Goal: Information Seeking & Learning: Learn about a topic

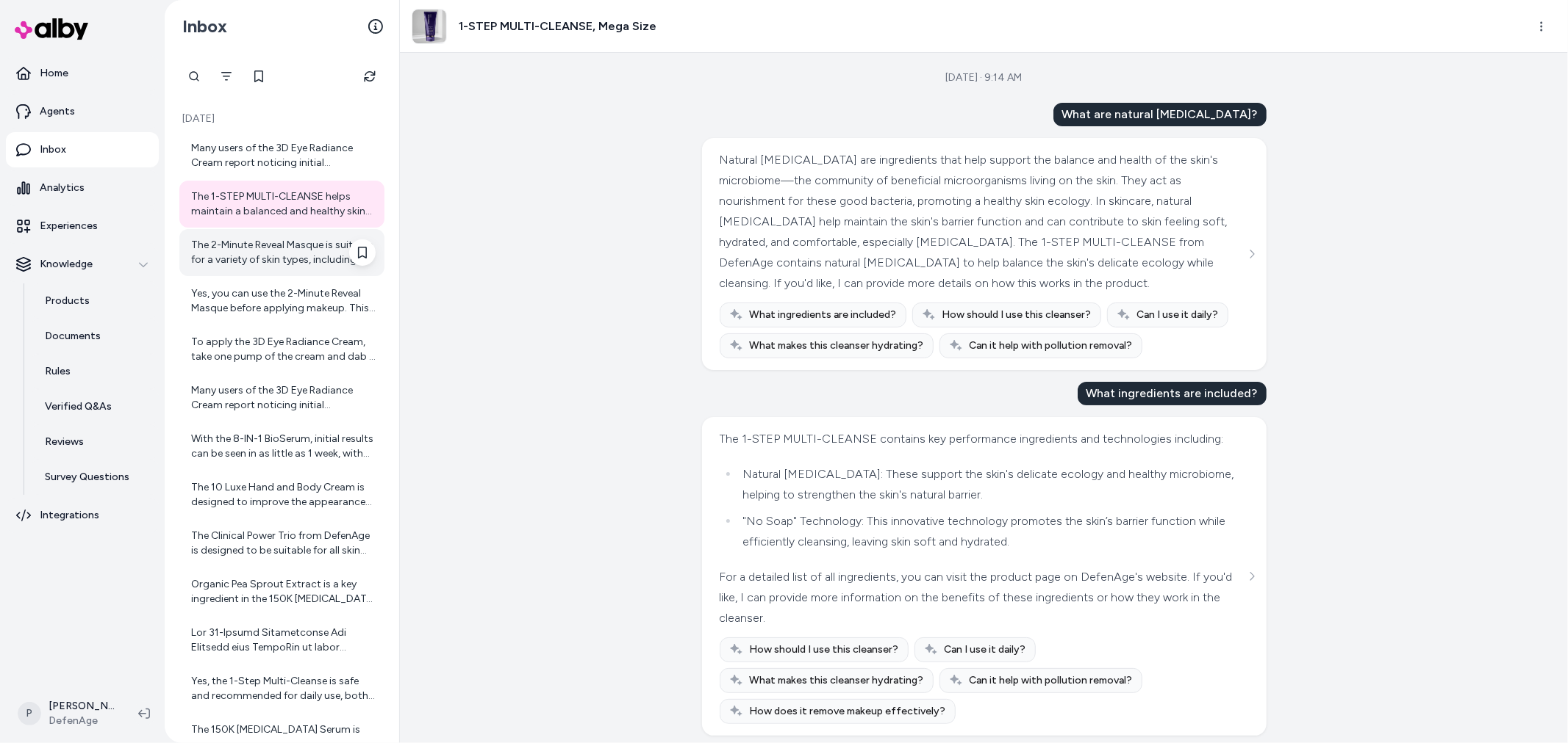
click at [268, 247] on div "The 2-Minute Reveal Masque is suitable for a variety of skin types, including o…" at bounding box center [283, 253] width 185 height 30
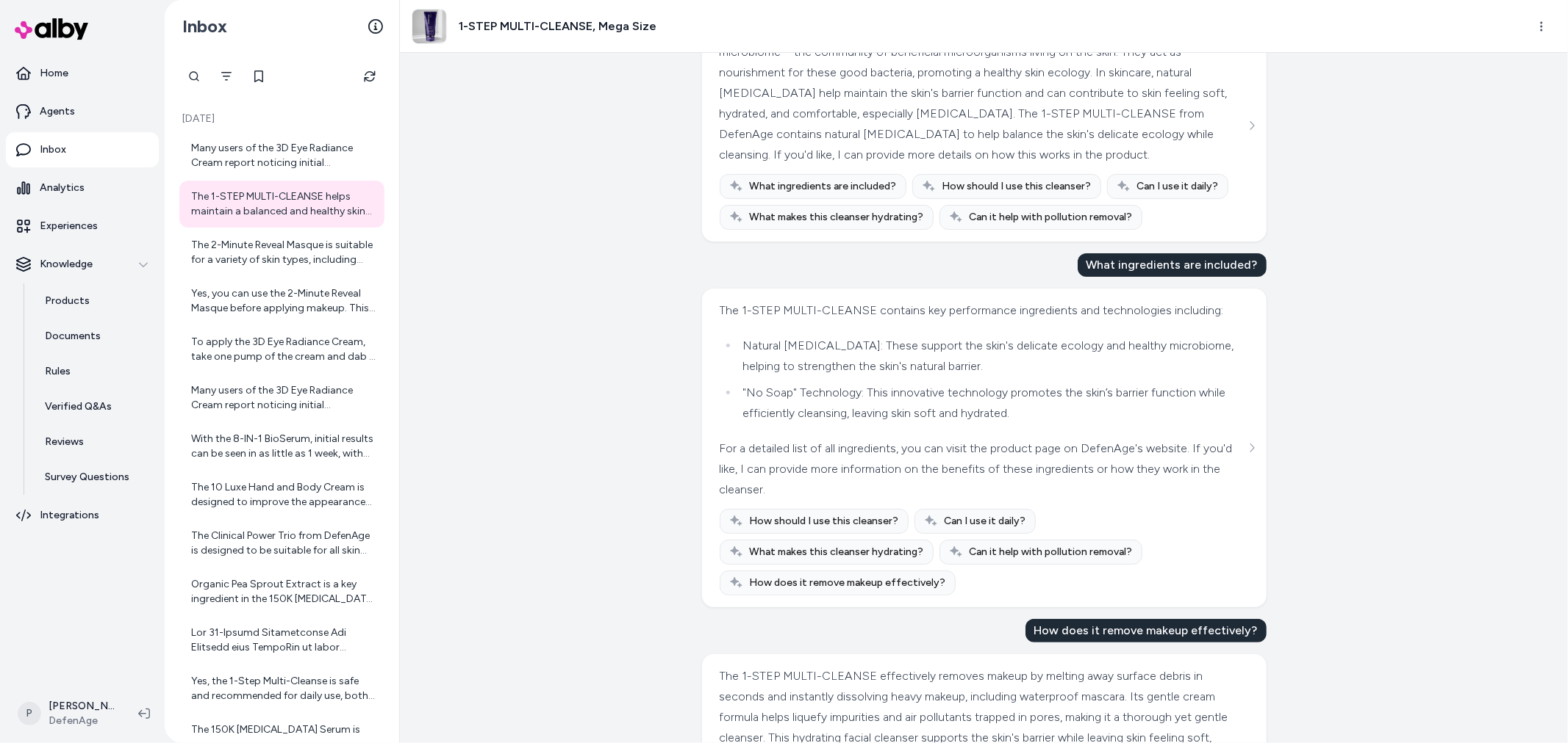
scroll to position [245, 0]
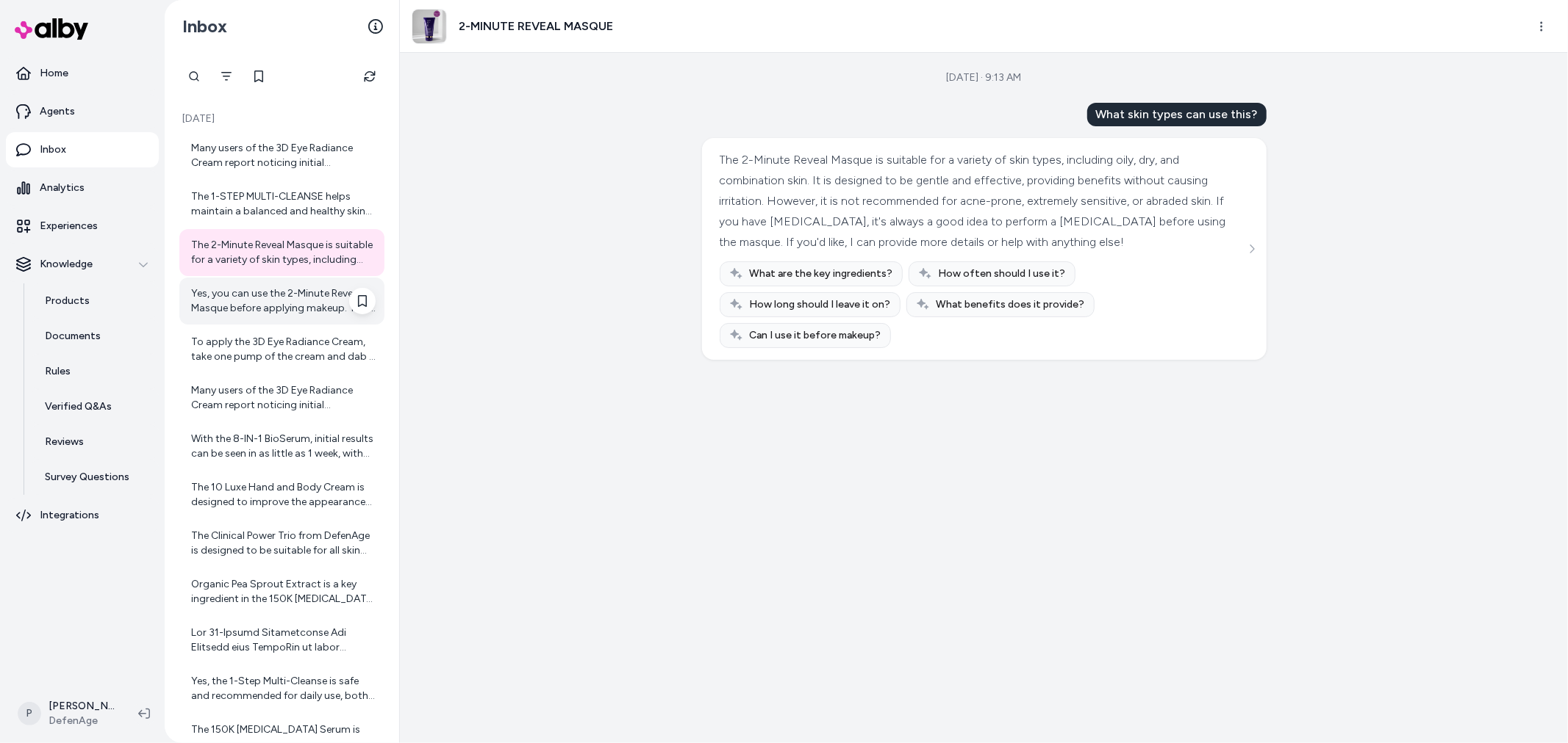
click at [282, 313] on div "Yes, you can use the 2-Minute Reveal Masque before applying makeup. This masque…" at bounding box center [283, 301] width 185 height 30
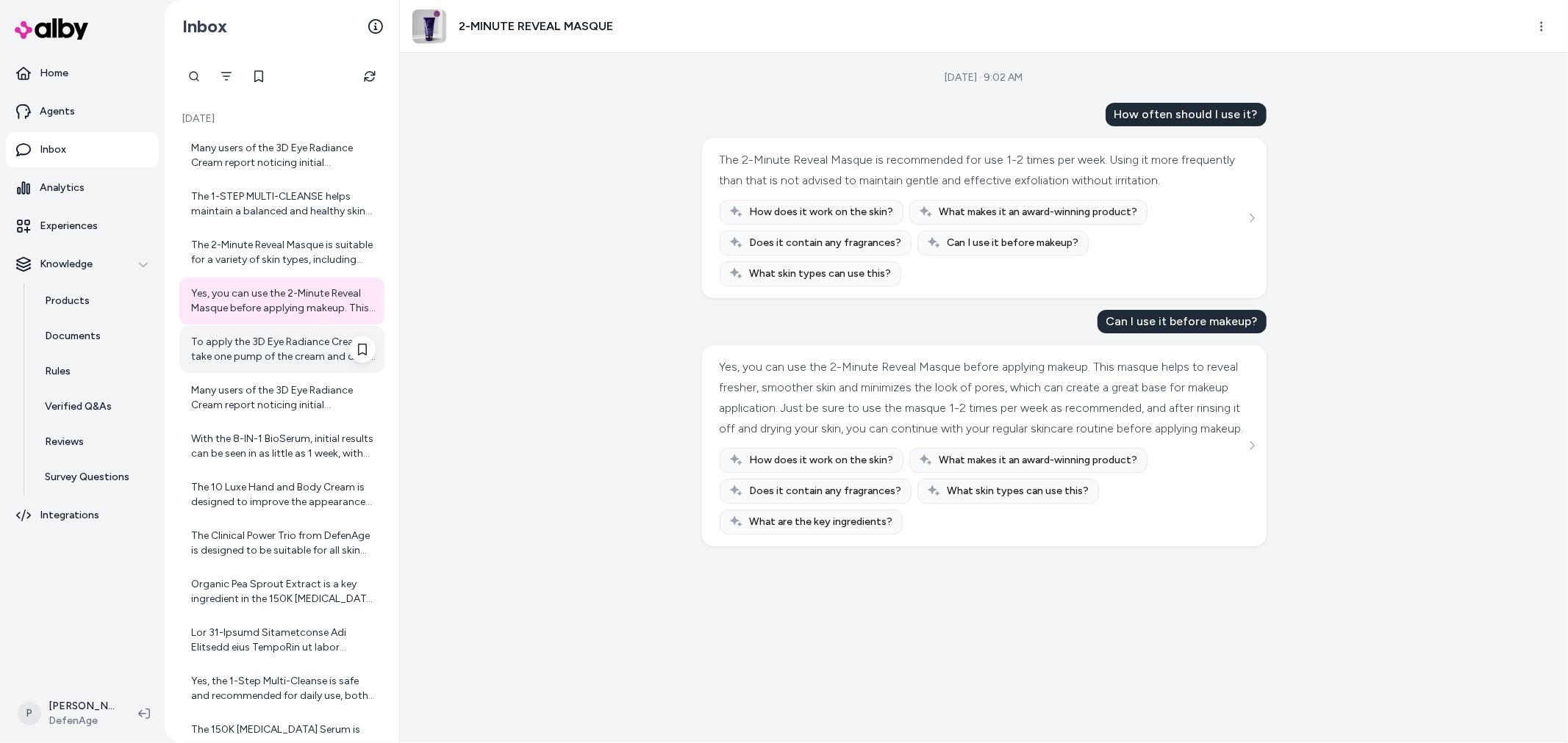
click at [276, 341] on div "To apply the 3D Eye Radiance Cream, take one pump of the cream and dab it three…" at bounding box center [283, 350] width 185 height 30
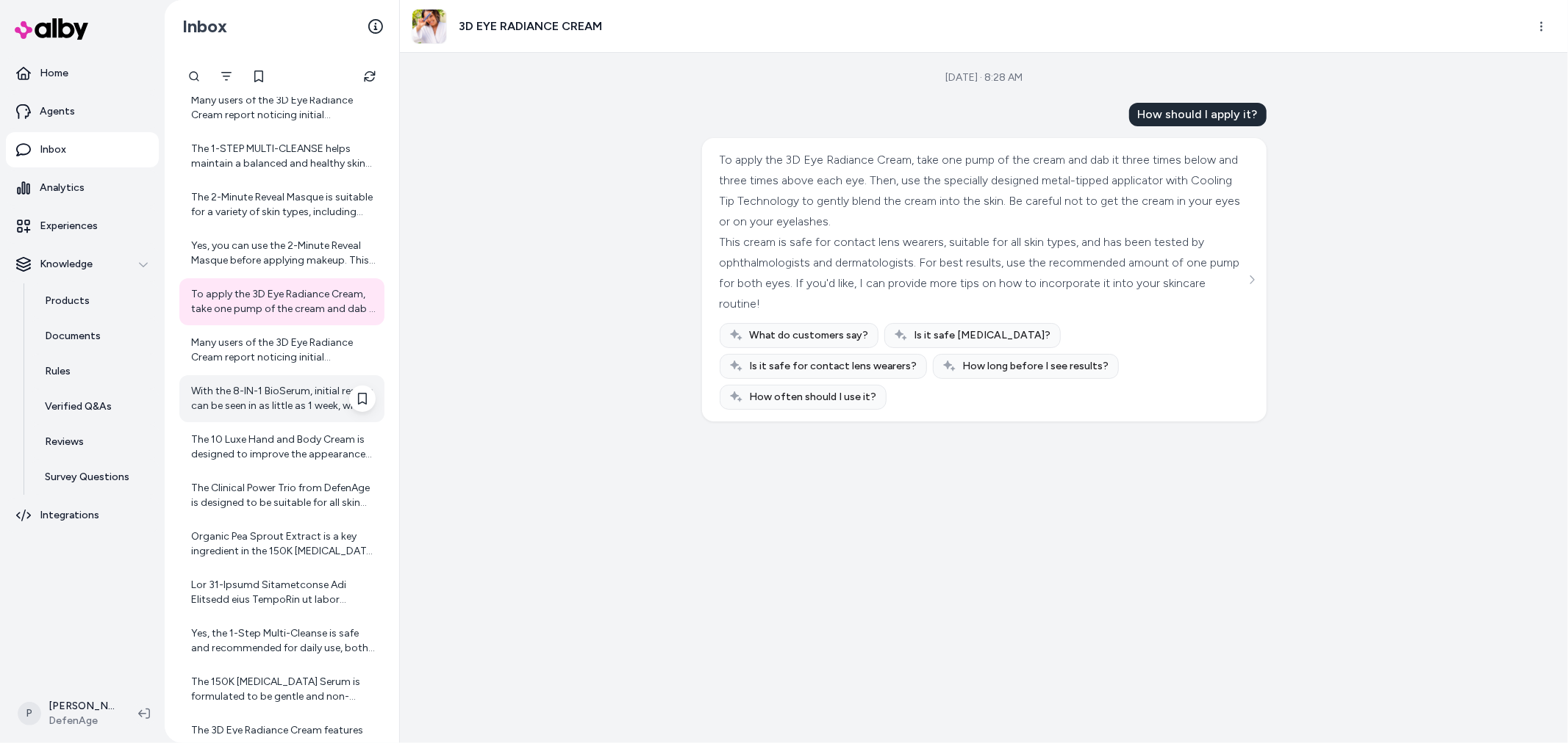
scroll to position [133, 0]
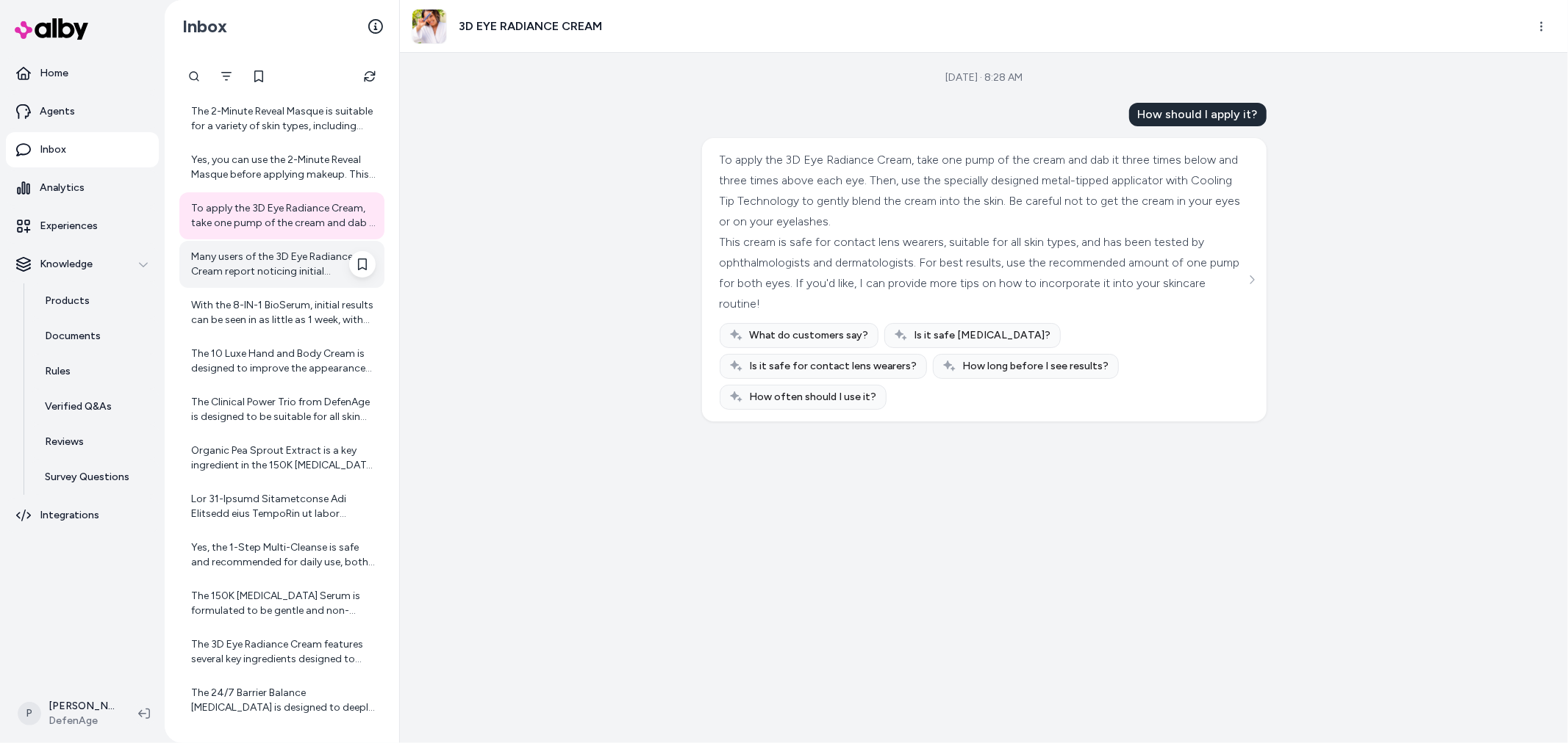
click at [269, 284] on div "Many users of the 3D Eye Radiance Cream report noticing initial improvements in…" at bounding box center [282, 265] width 205 height 47
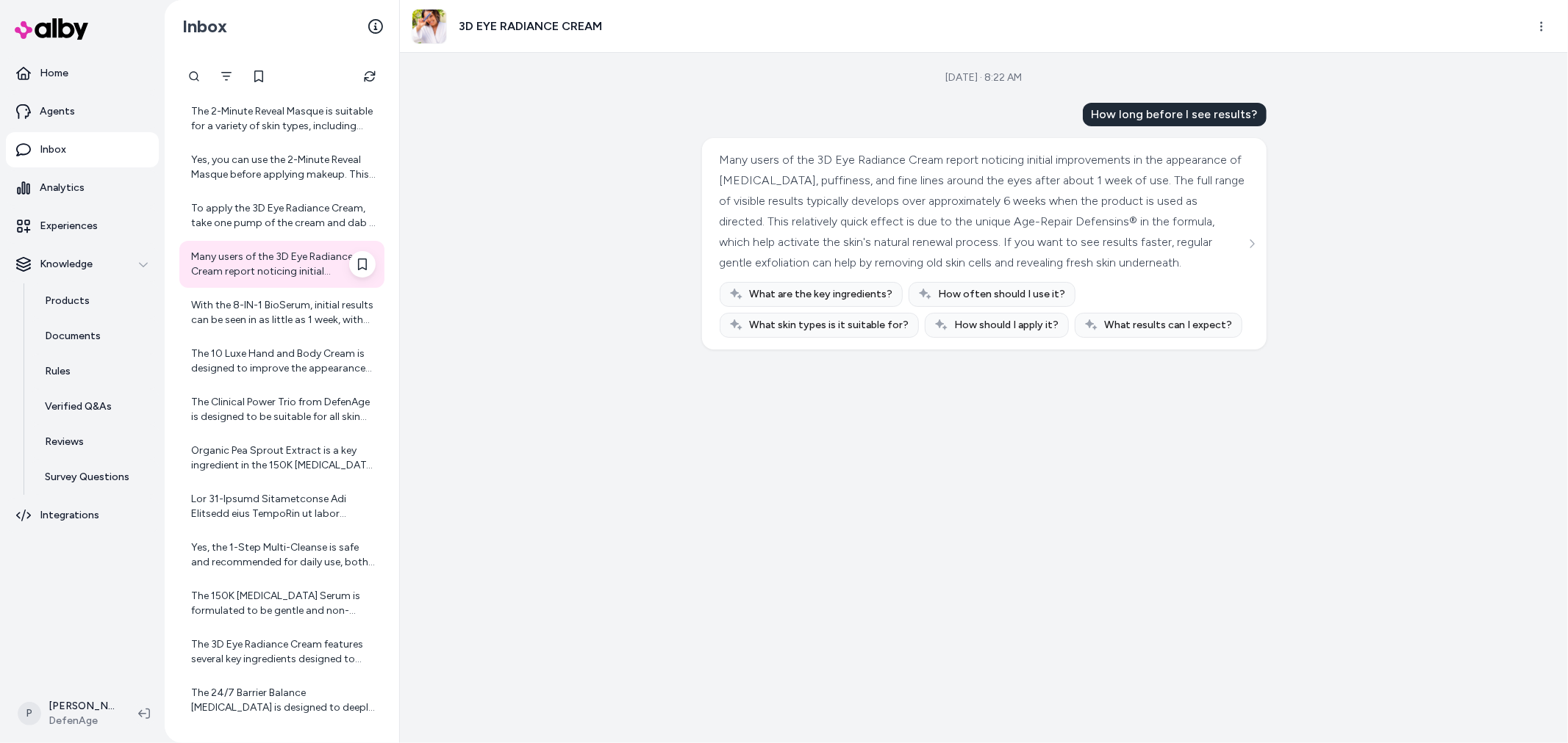
click at [315, 280] on div "Many users of the 3D Eye Radiance Cream report noticing initial improvements in…" at bounding box center [282, 265] width 205 height 47
click at [255, 320] on div "With the 8-IN-1 BioSerum, initial results can be seen in as little as 1 week, w…" at bounding box center [283, 313] width 185 height 30
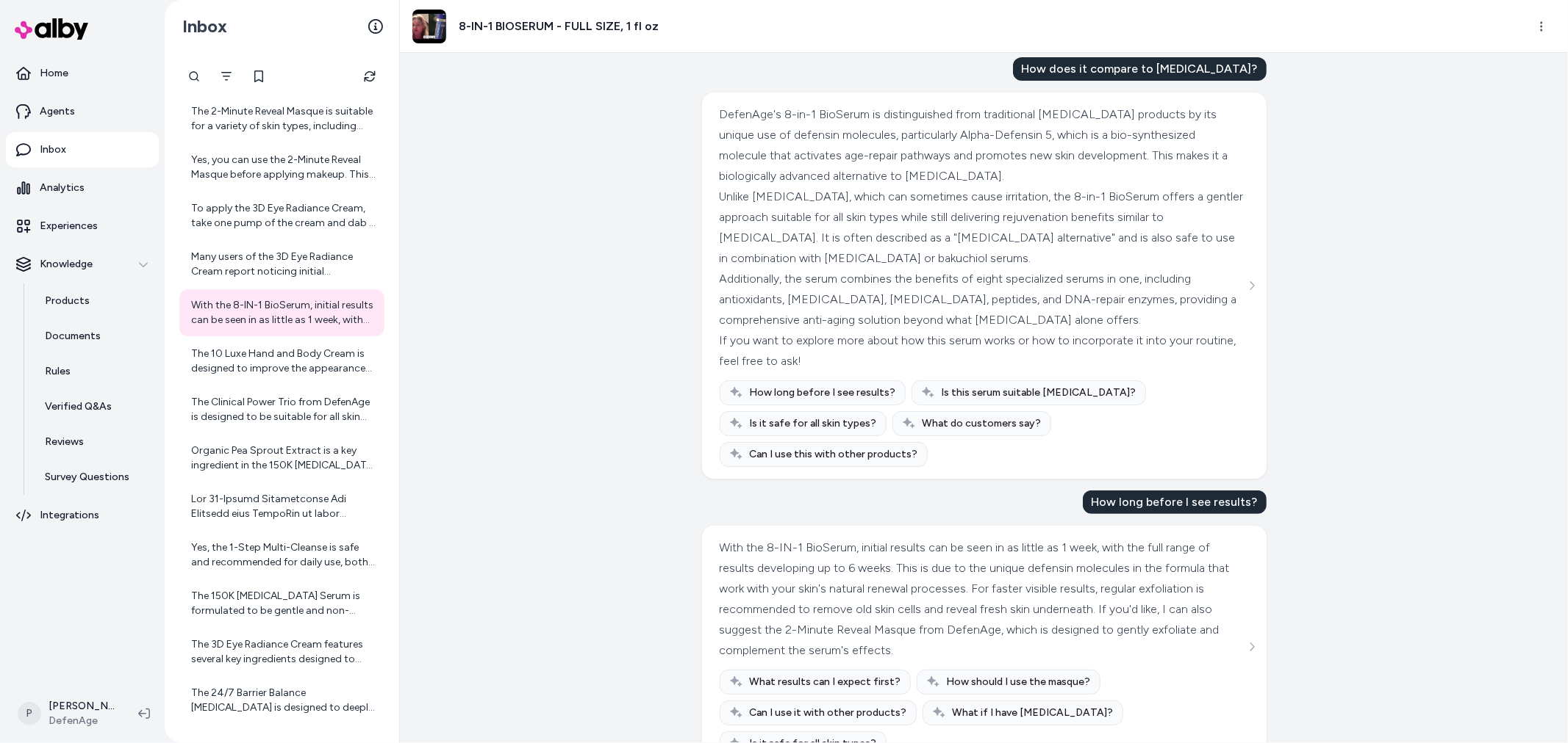
scroll to position [296, 0]
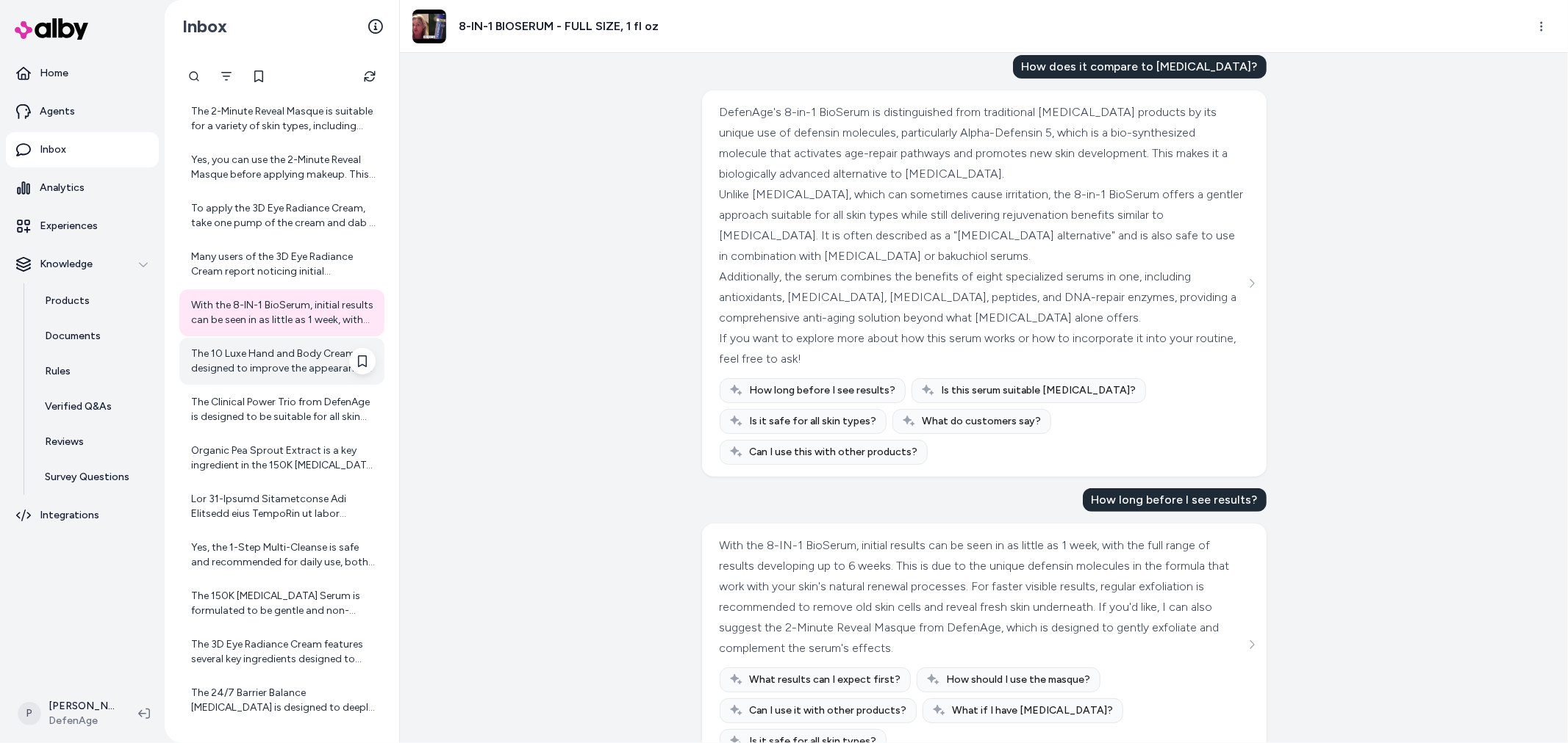
click at [317, 363] on div "The 10 Luxe Hand and Body Cream is designed to improve the appearance of crepey…" at bounding box center [283, 361] width 185 height 30
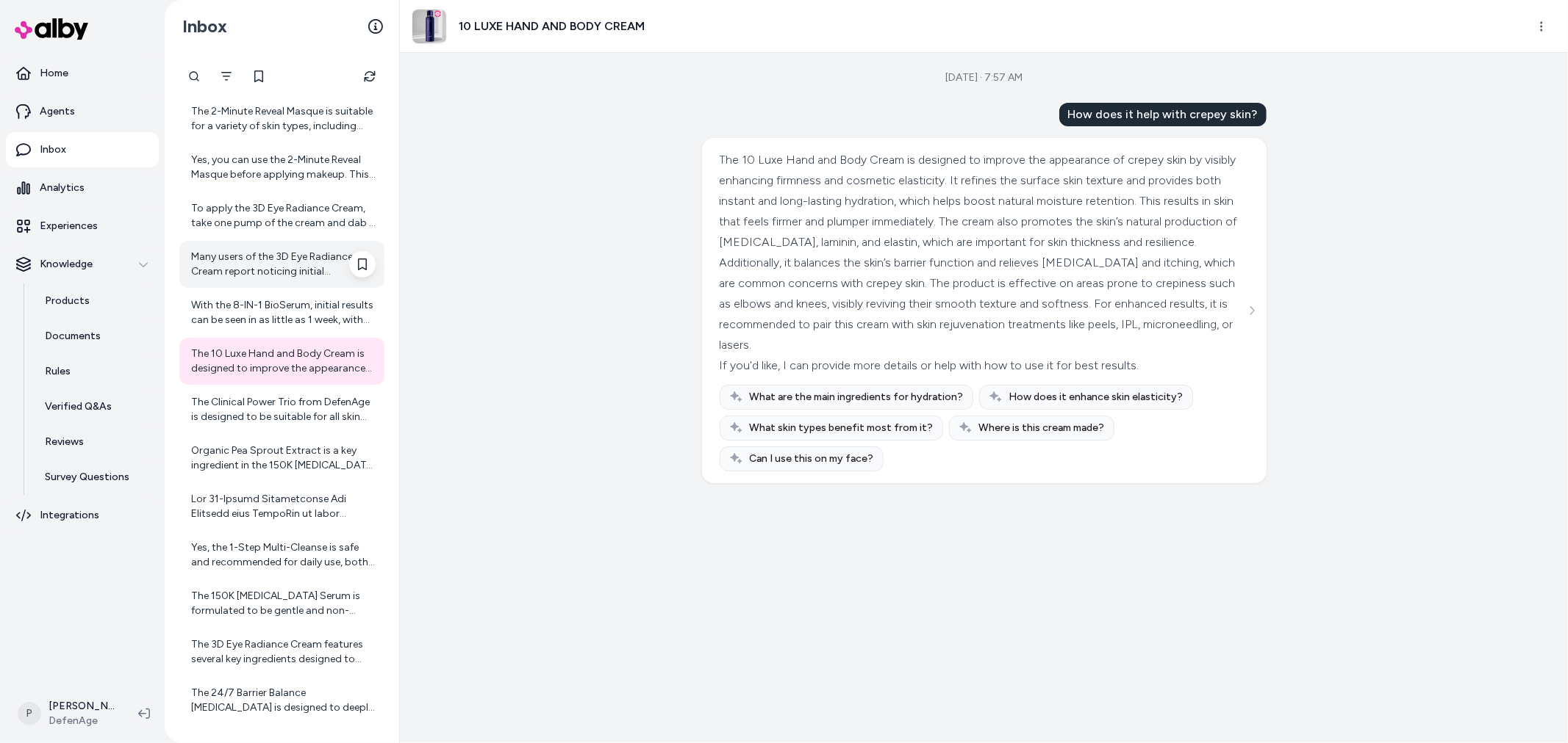
scroll to position [215, 0]
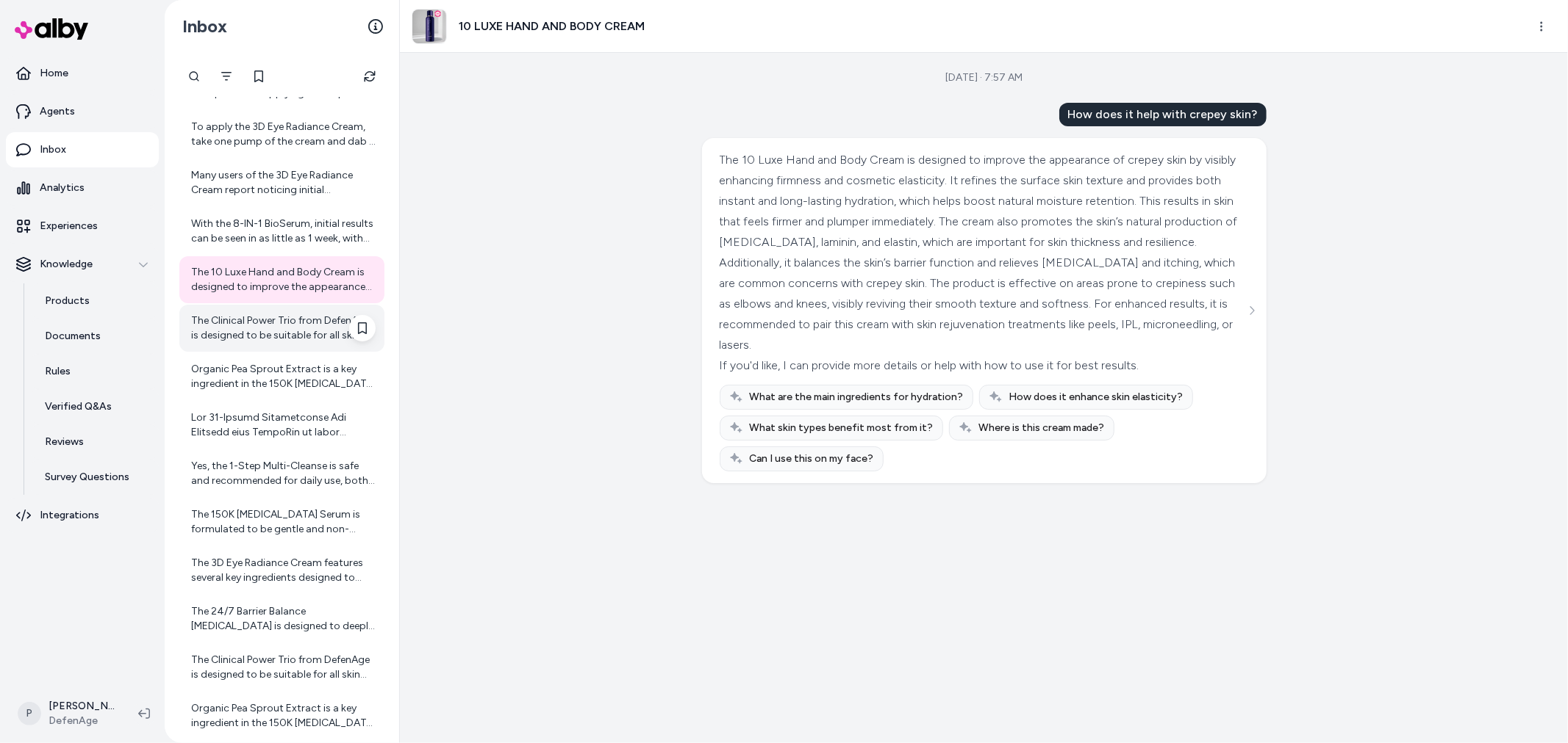
click at [251, 314] on div "The Clinical Power Trio from DefenAge is designed to be suitable for all skin t…" at bounding box center [283, 328] width 185 height 30
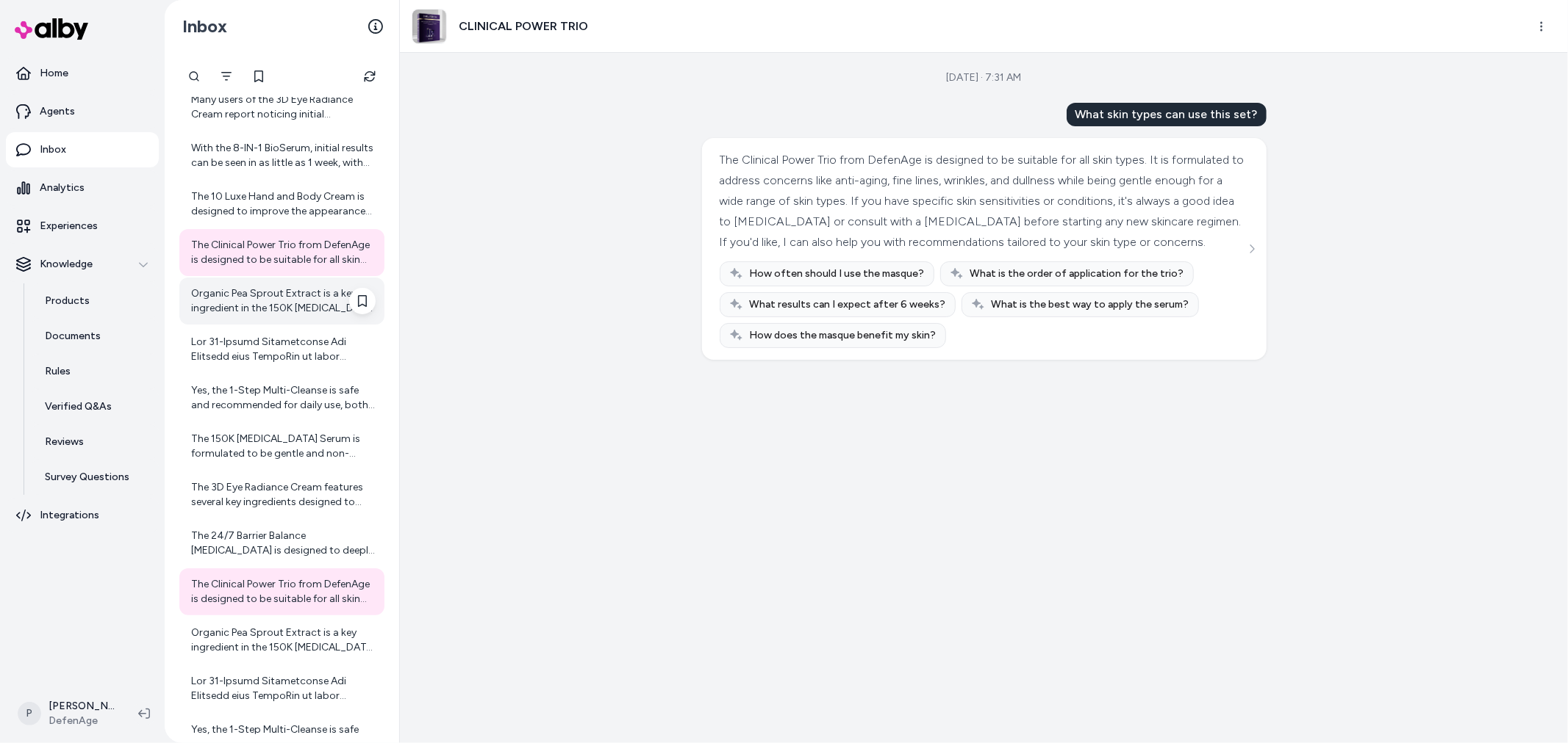
scroll to position [378, 0]
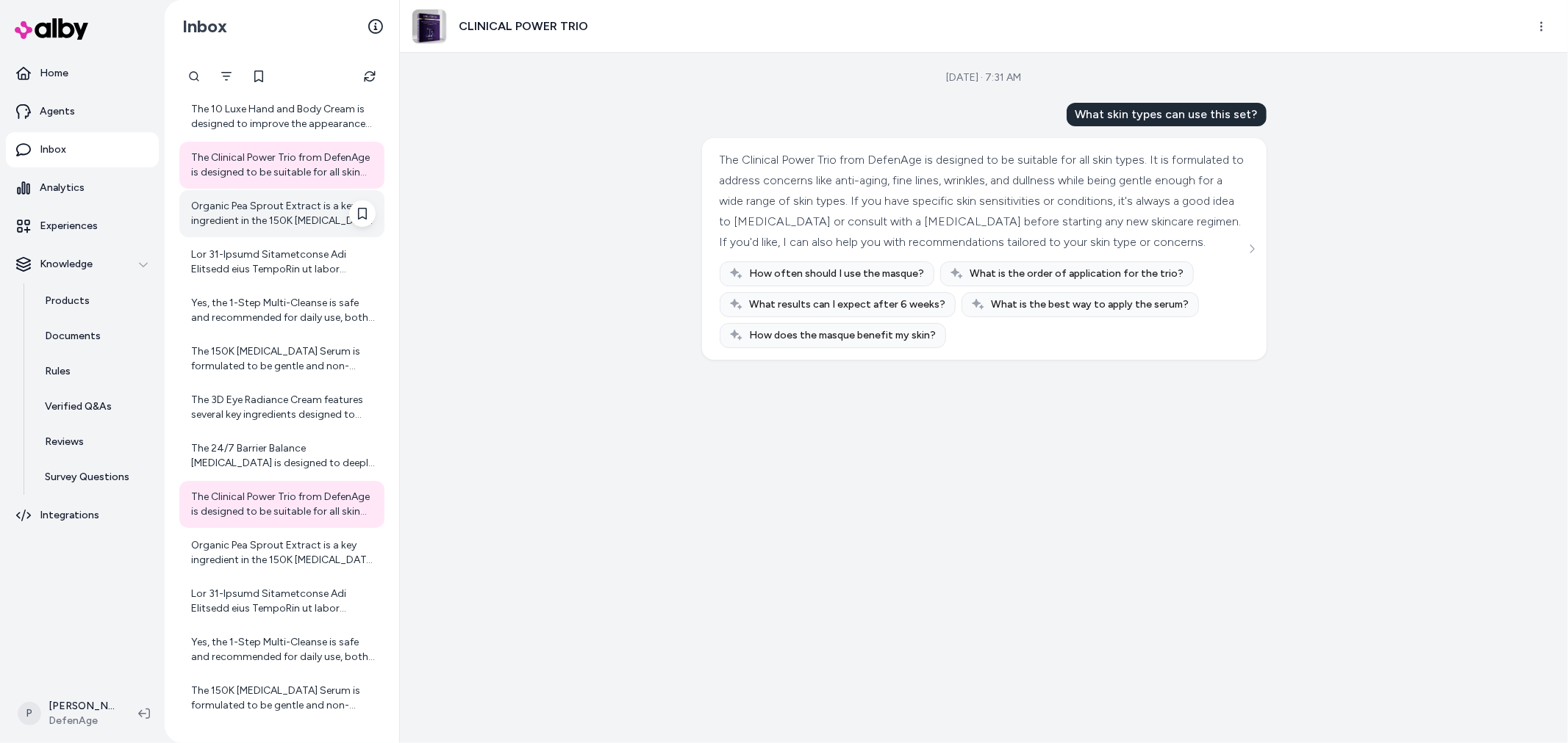
click at [261, 218] on div "Organic Pea Sprout Extract is a key ingredient in the 150K [MEDICAL_DATA] Serum…" at bounding box center [283, 214] width 185 height 30
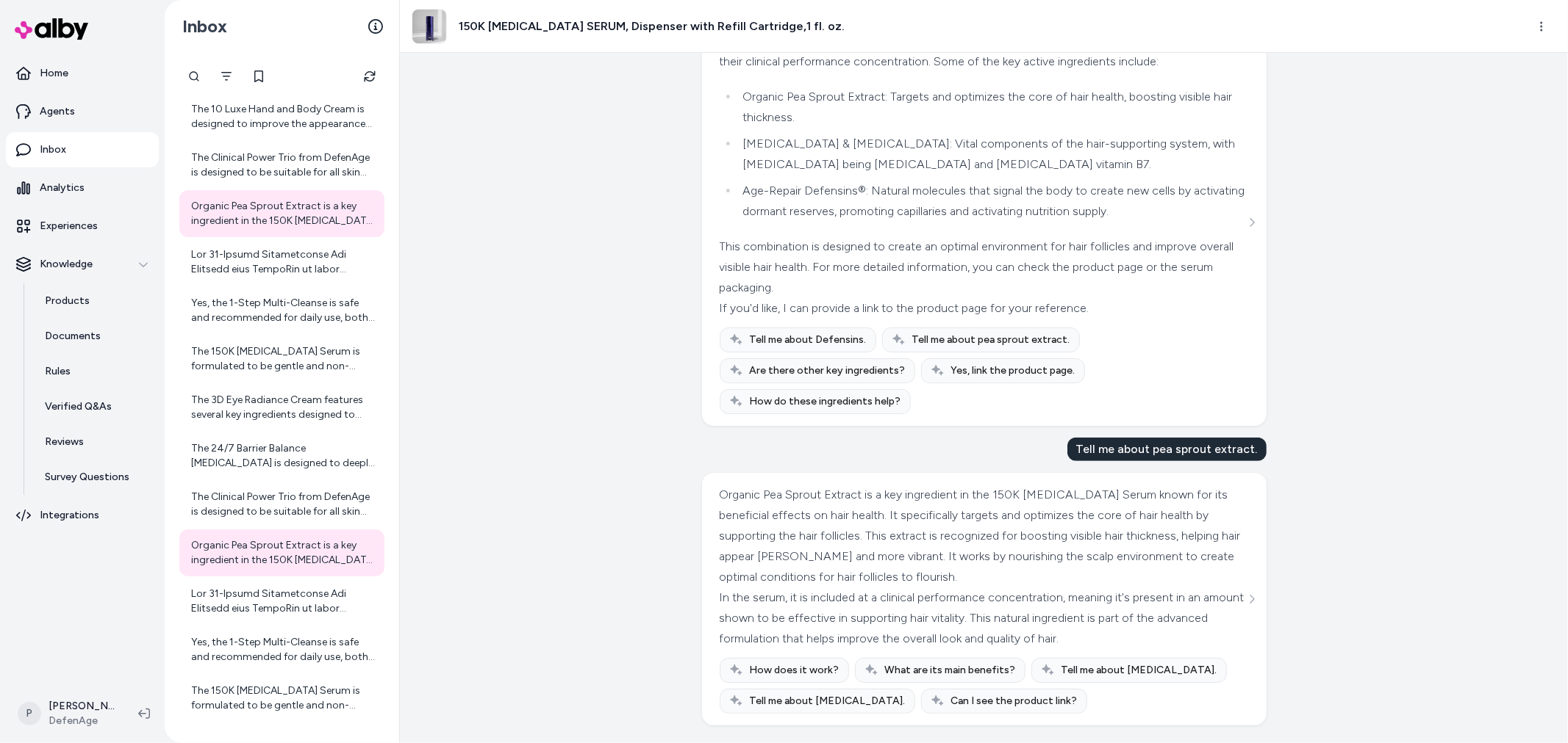
scroll to position [597, 0]
click at [312, 275] on div at bounding box center [283, 262] width 185 height 30
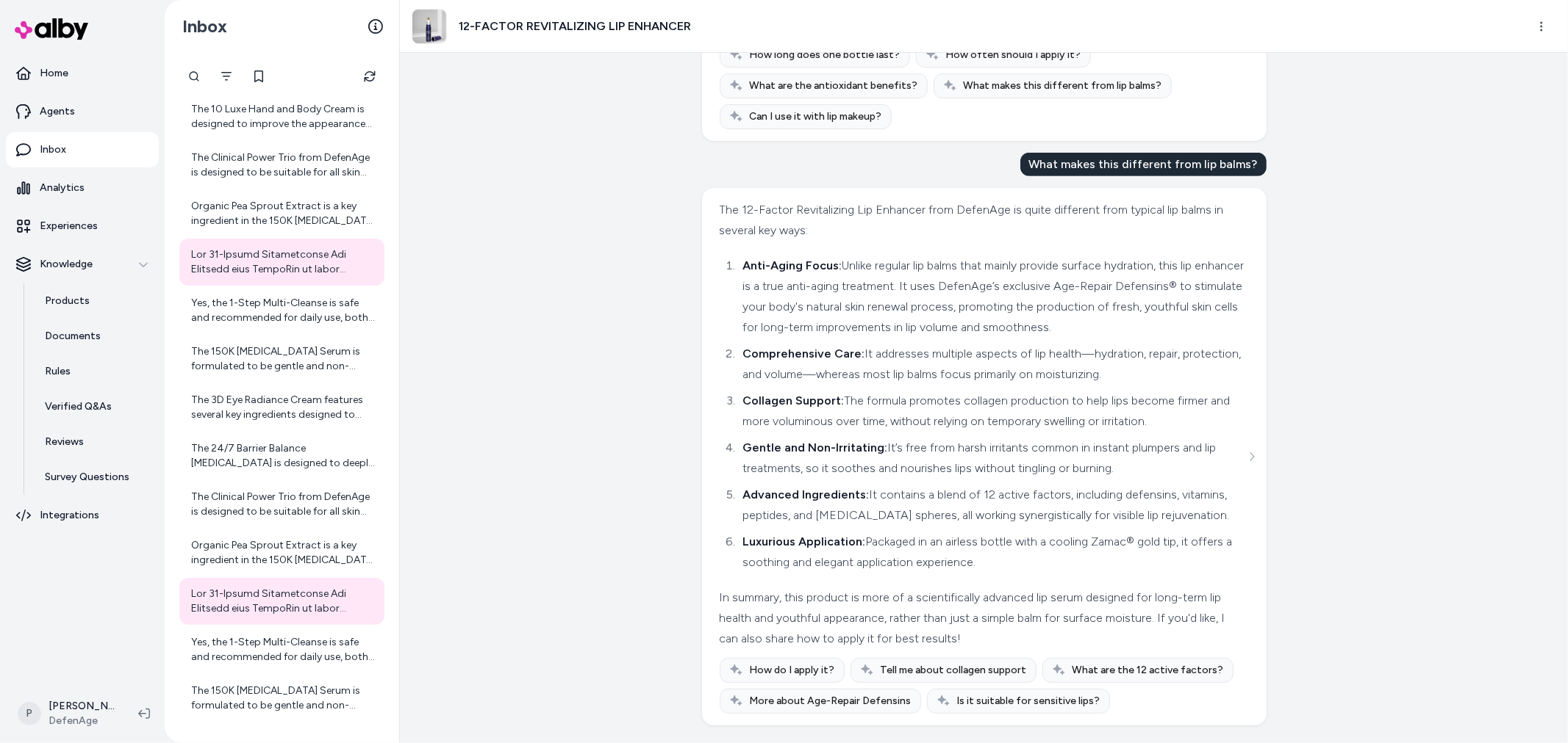
scroll to position [530, 0]
click at [255, 314] on div "Yes, the 1-Step Multi-Cleanse is safe and recommended for daily use, both in th…" at bounding box center [283, 311] width 185 height 30
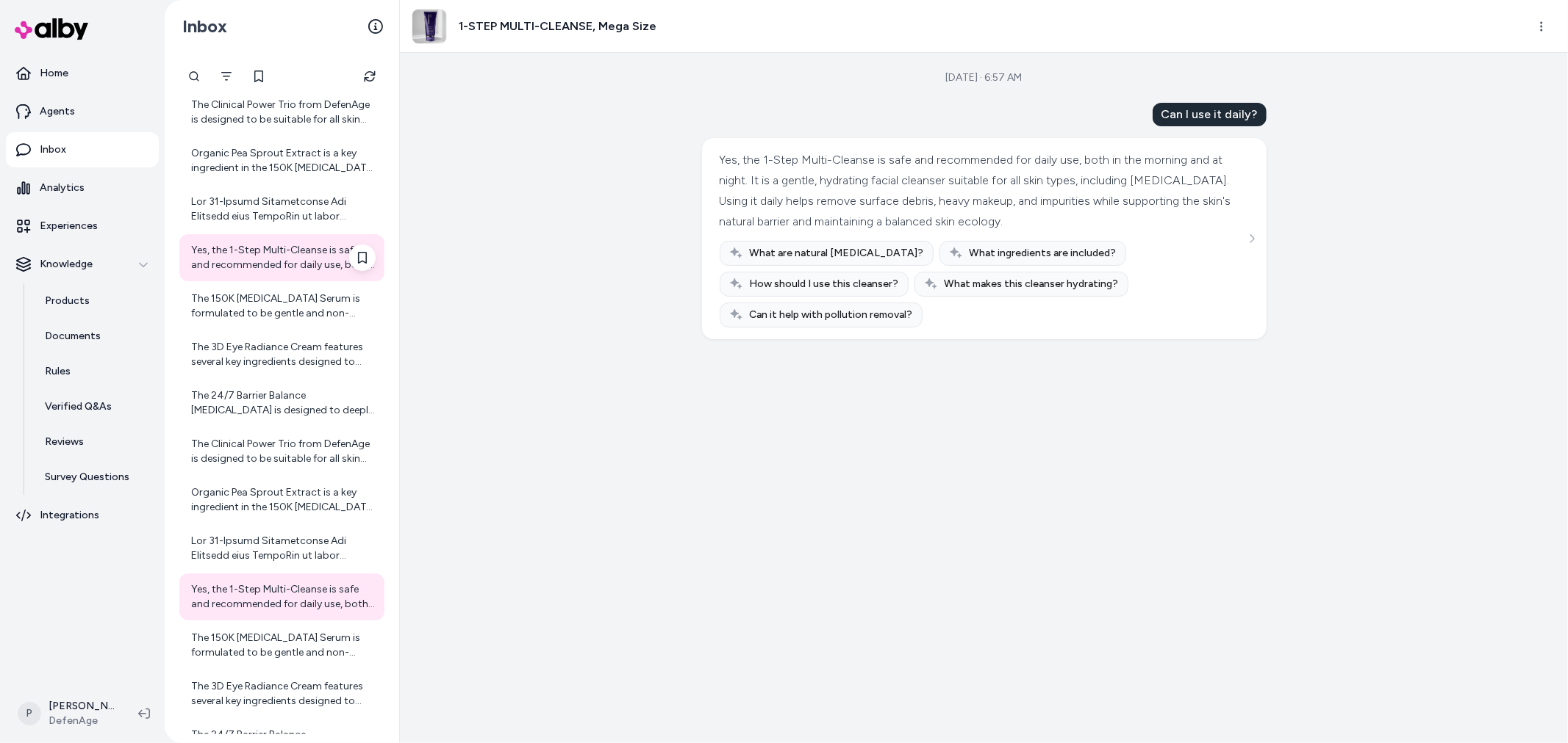
scroll to position [460, 0]
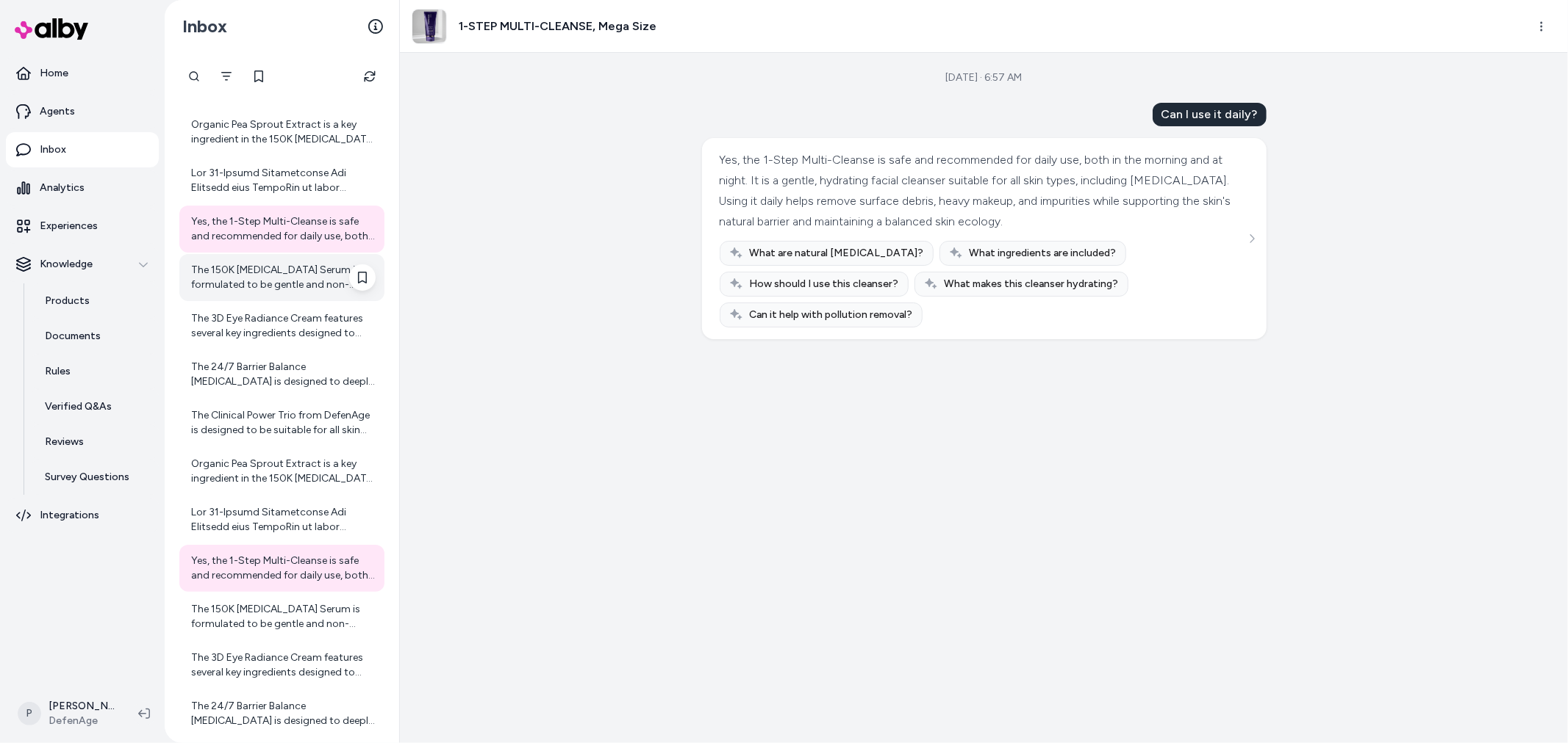
click at [261, 283] on div "The 150K [MEDICAL_DATA] Serum is formulated to be gentle and non-irritating, wi…" at bounding box center [283, 278] width 185 height 30
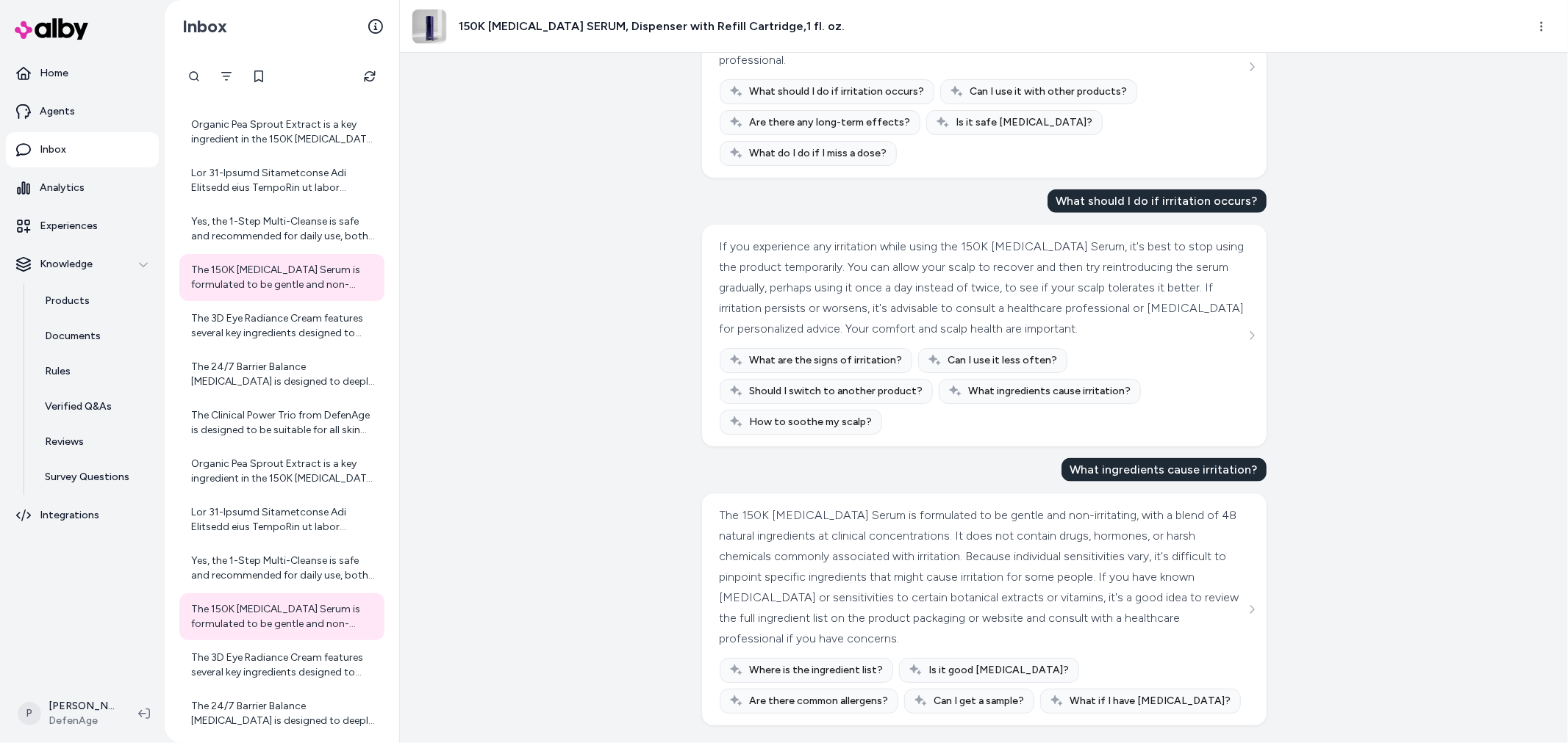
scroll to position [1383, 0]
click at [237, 326] on div "The 3D Eye Radiance Cream features several key ingredients designed to address …" at bounding box center [283, 327] width 185 height 30
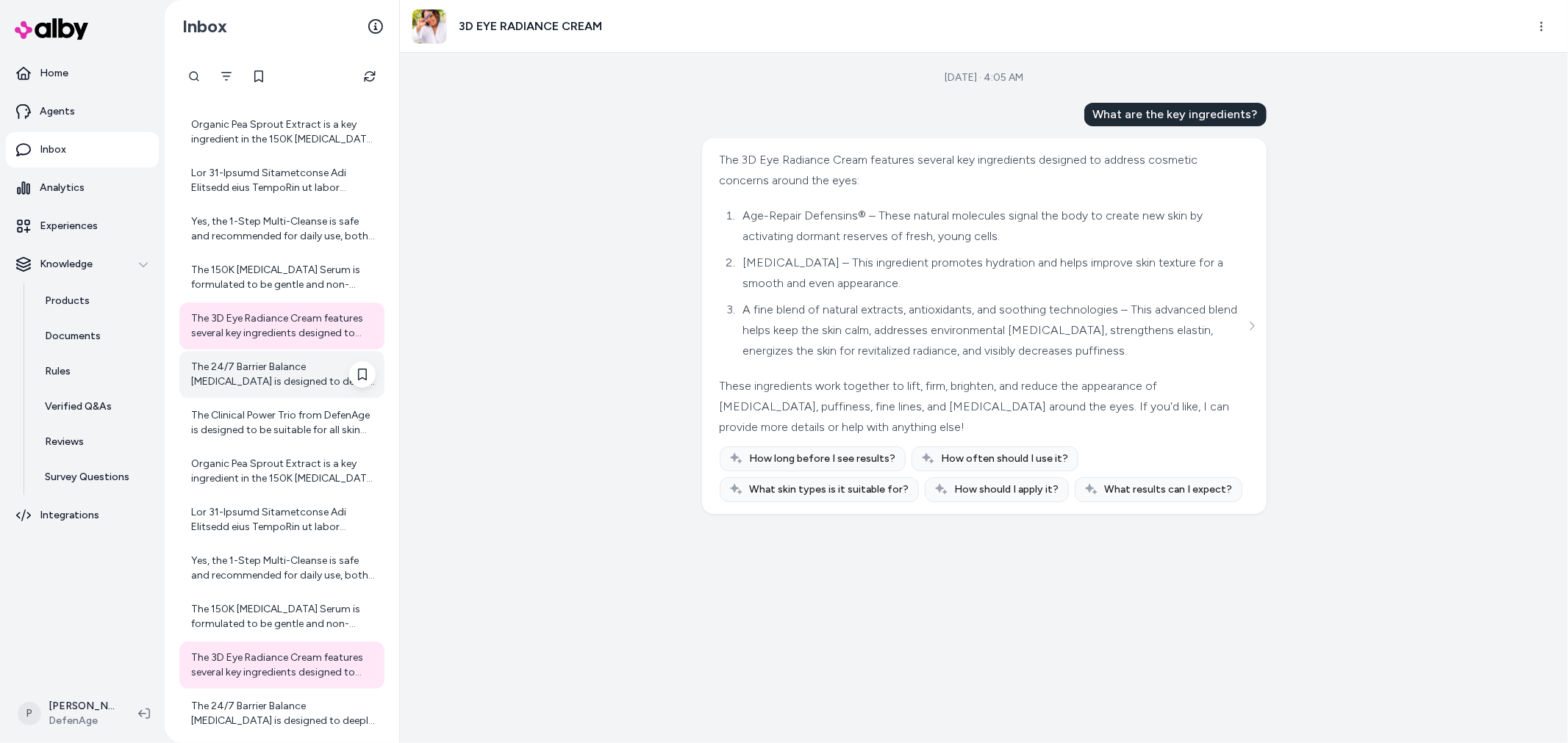
click at [248, 358] on div "The 24/7 Barrier Balance [MEDICAL_DATA] is designed to deeply hydrate, strength…" at bounding box center [282, 375] width 205 height 47
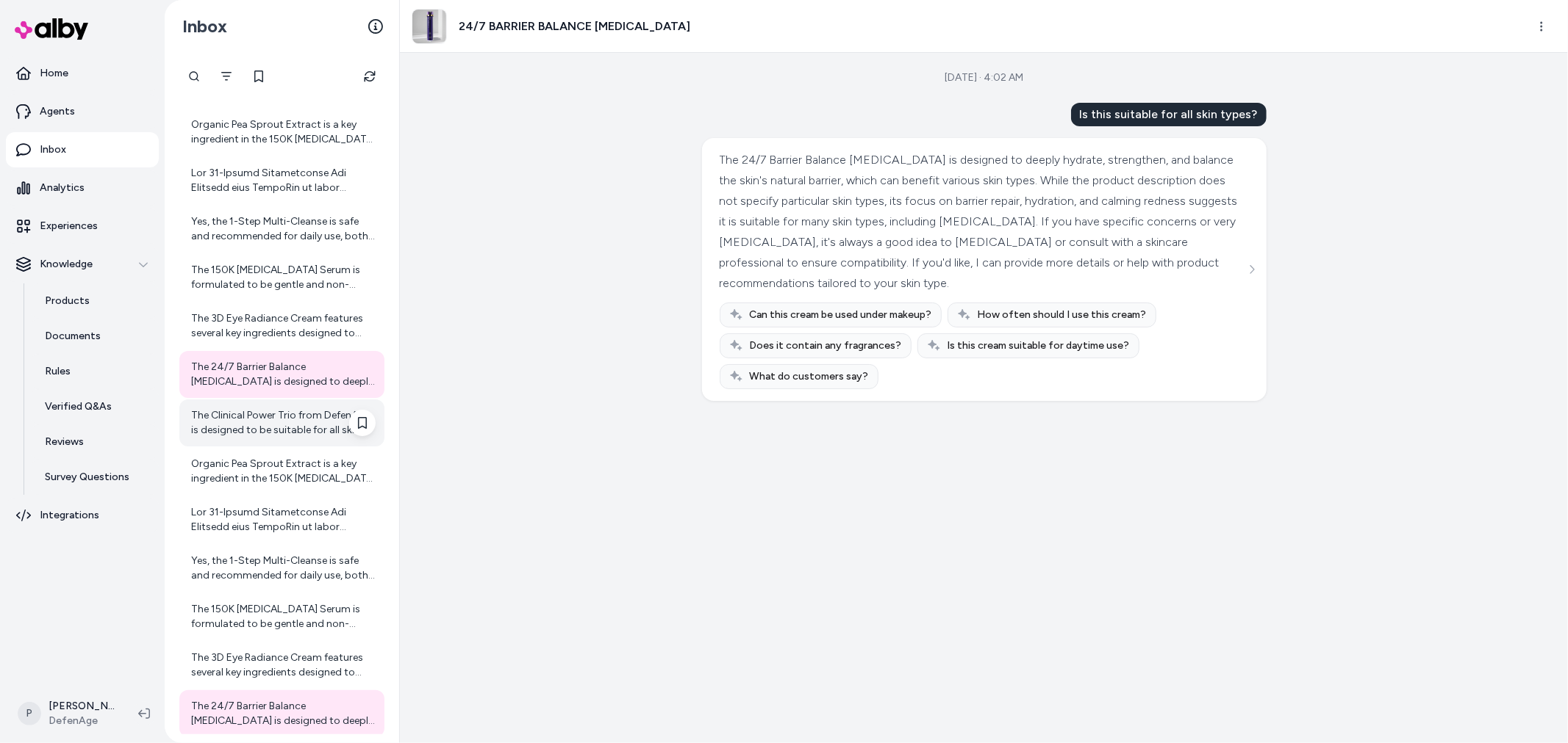
click at [240, 438] on div "The Clinical Power Trio from DefenAge is designed to be suitable for all skin t…" at bounding box center [282, 423] width 205 height 47
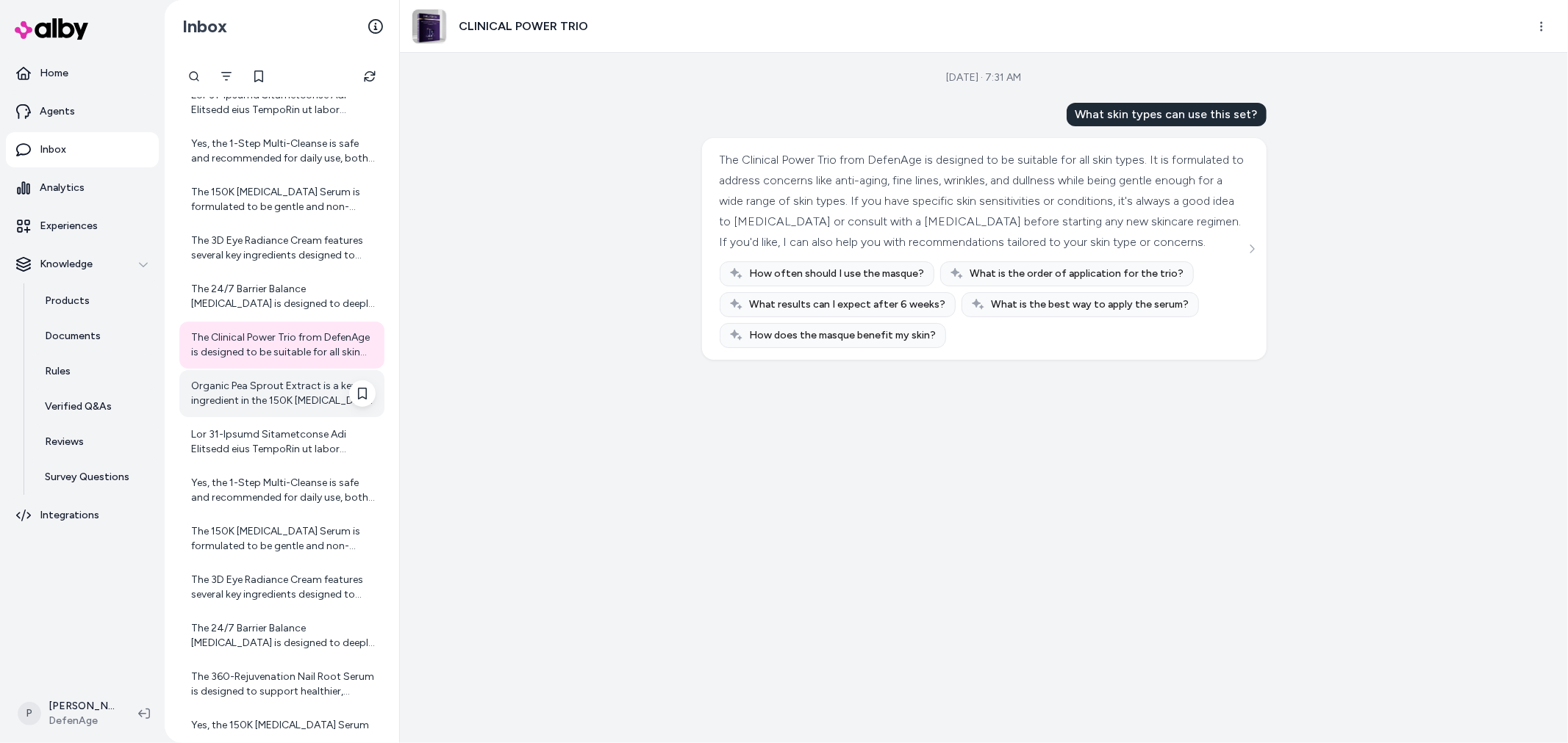
scroll to position [623, 0]
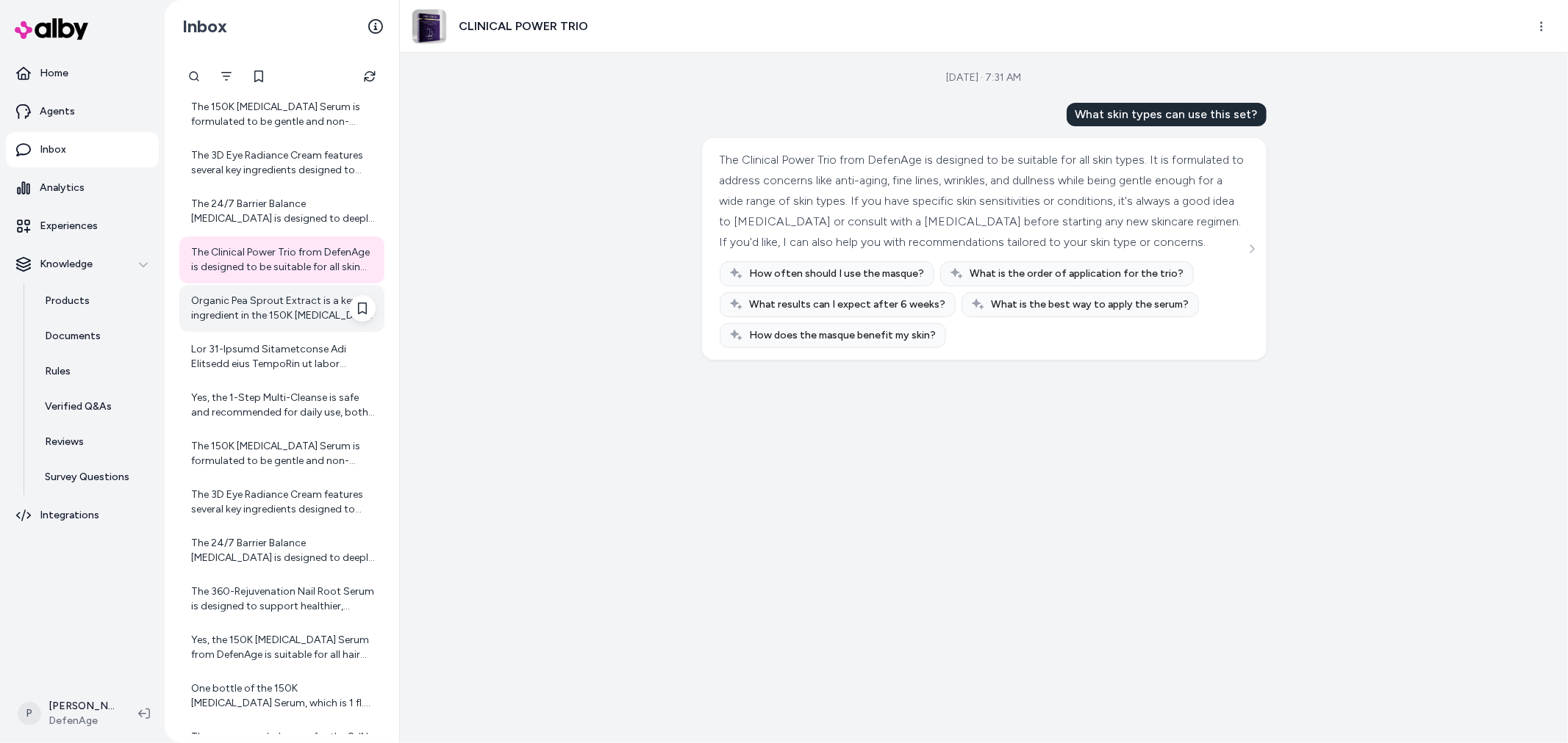
click at [281, 316] on div "Organic Pea Sprout Extract is a key ingredient in the 150K [MEDICAL_DATA] Serum…" at bounding box center [283, 308] width 185 height 30
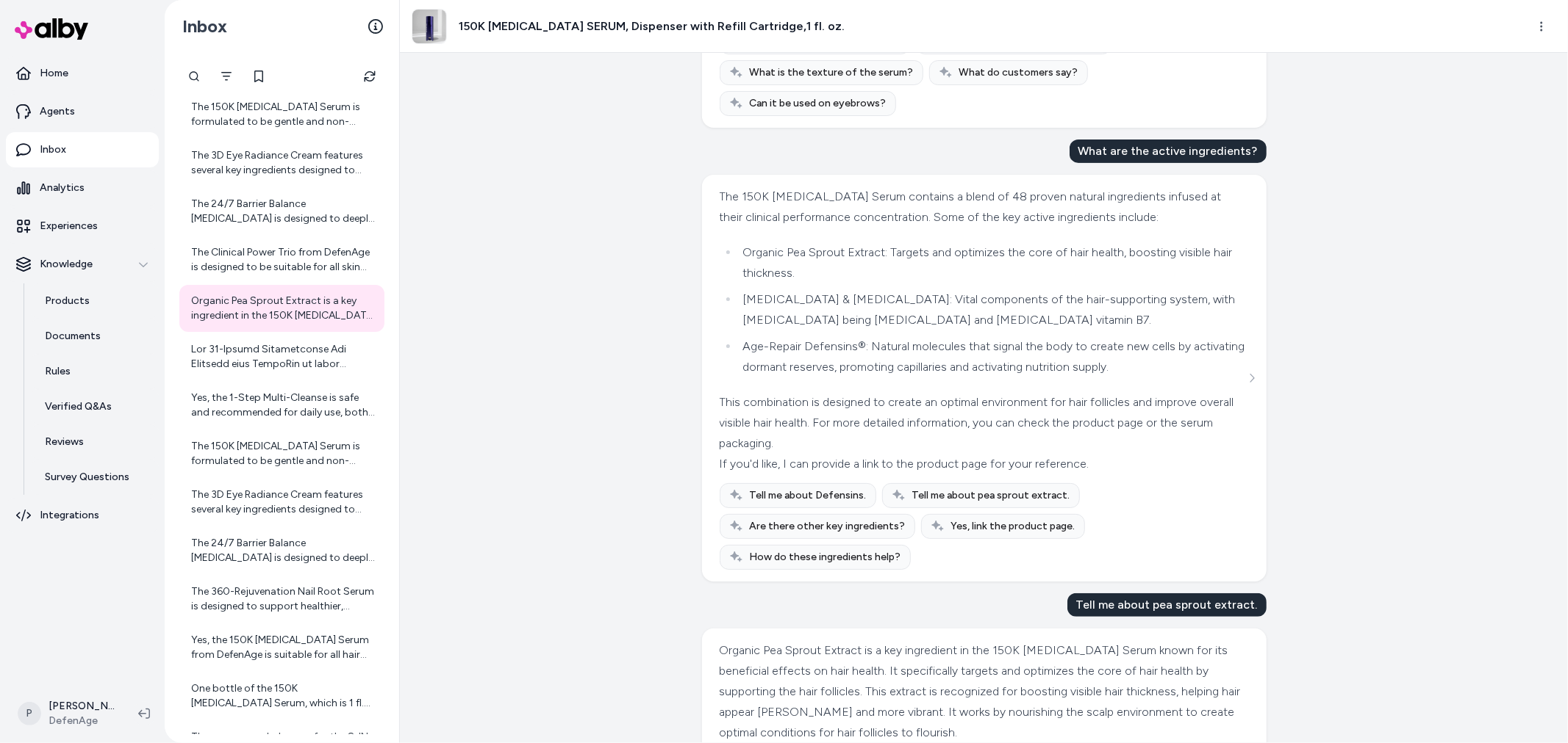
scroll to position [597, 0]
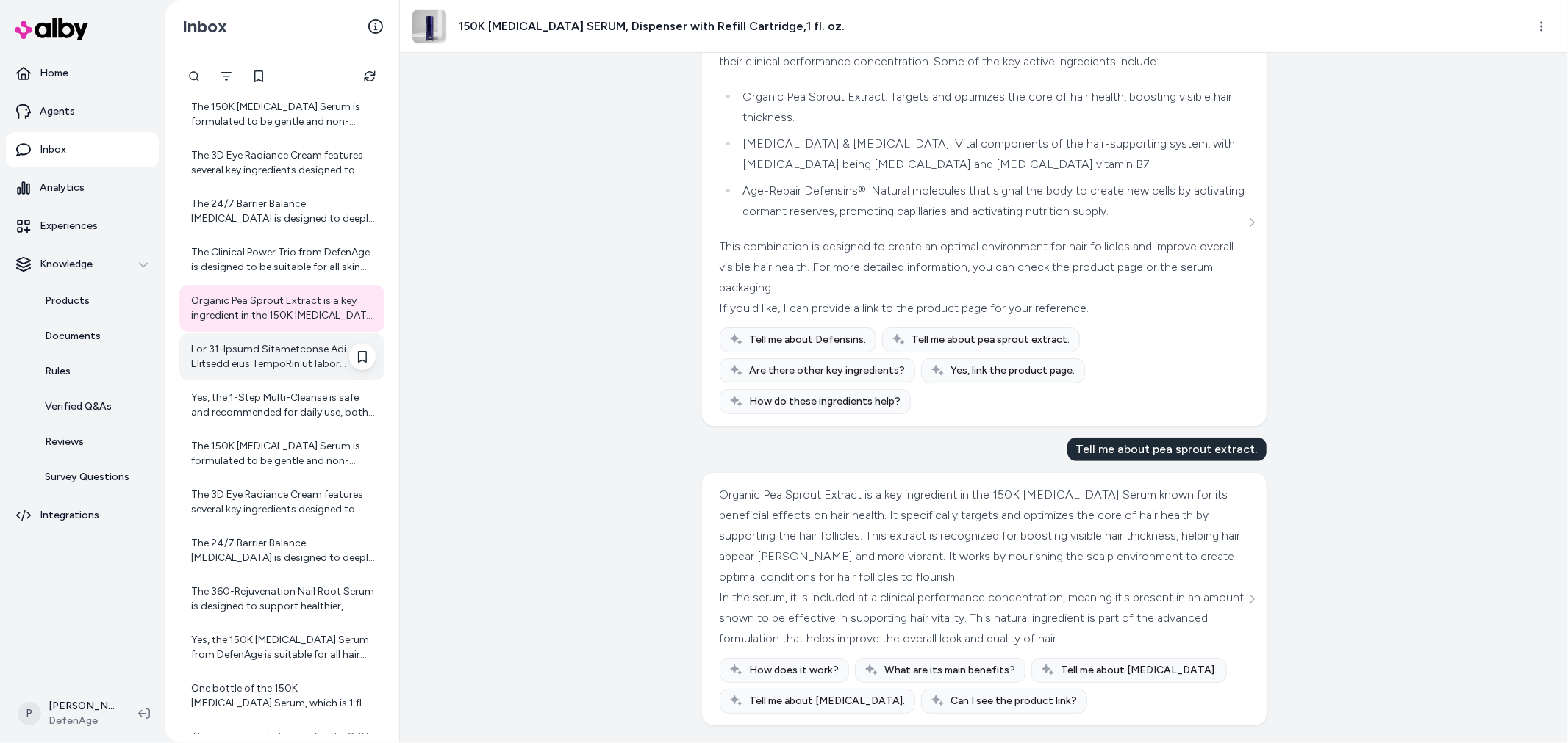
click at [246, 355] on div at bounding box center [283, 357] width 185 height 30
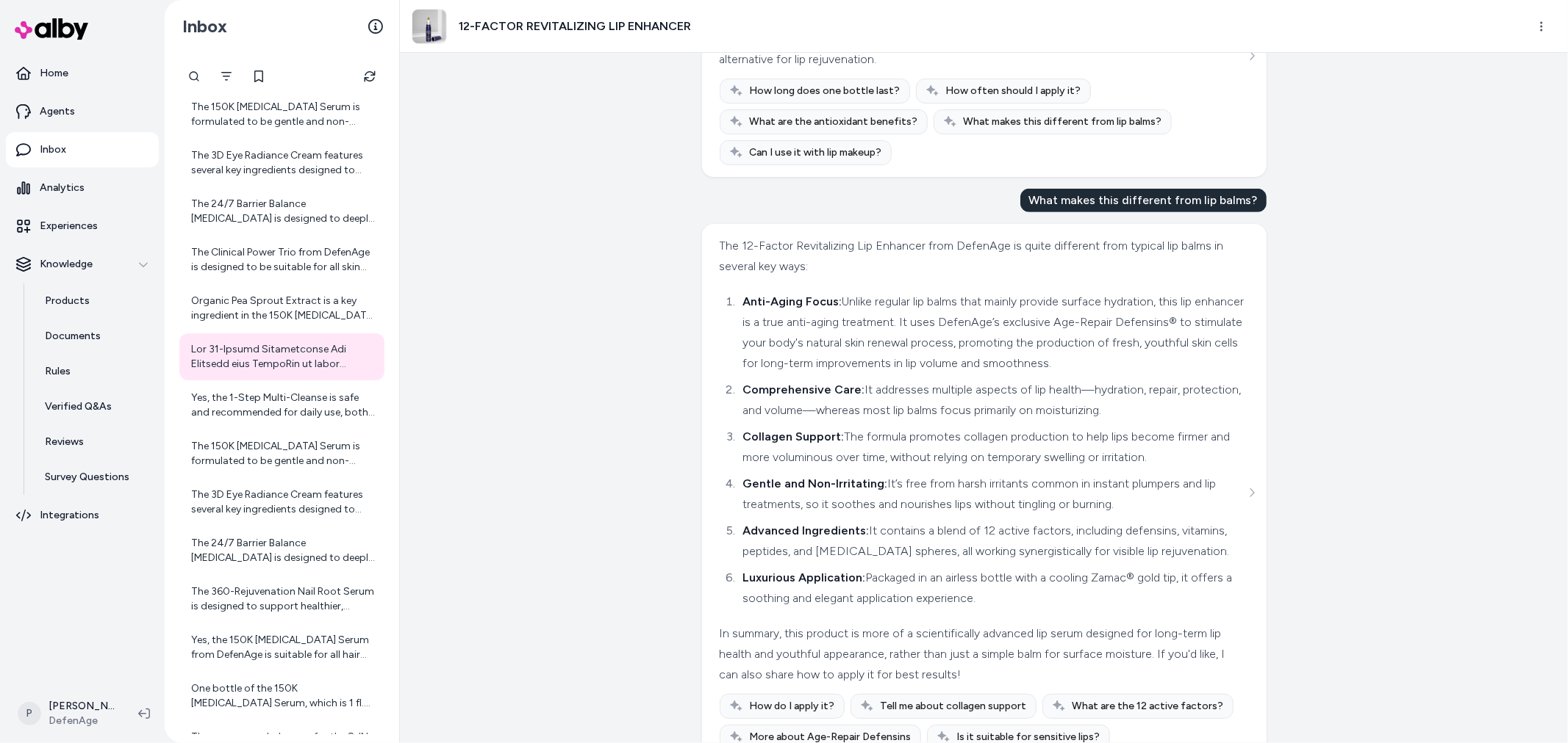
scroll to position [530, 0]
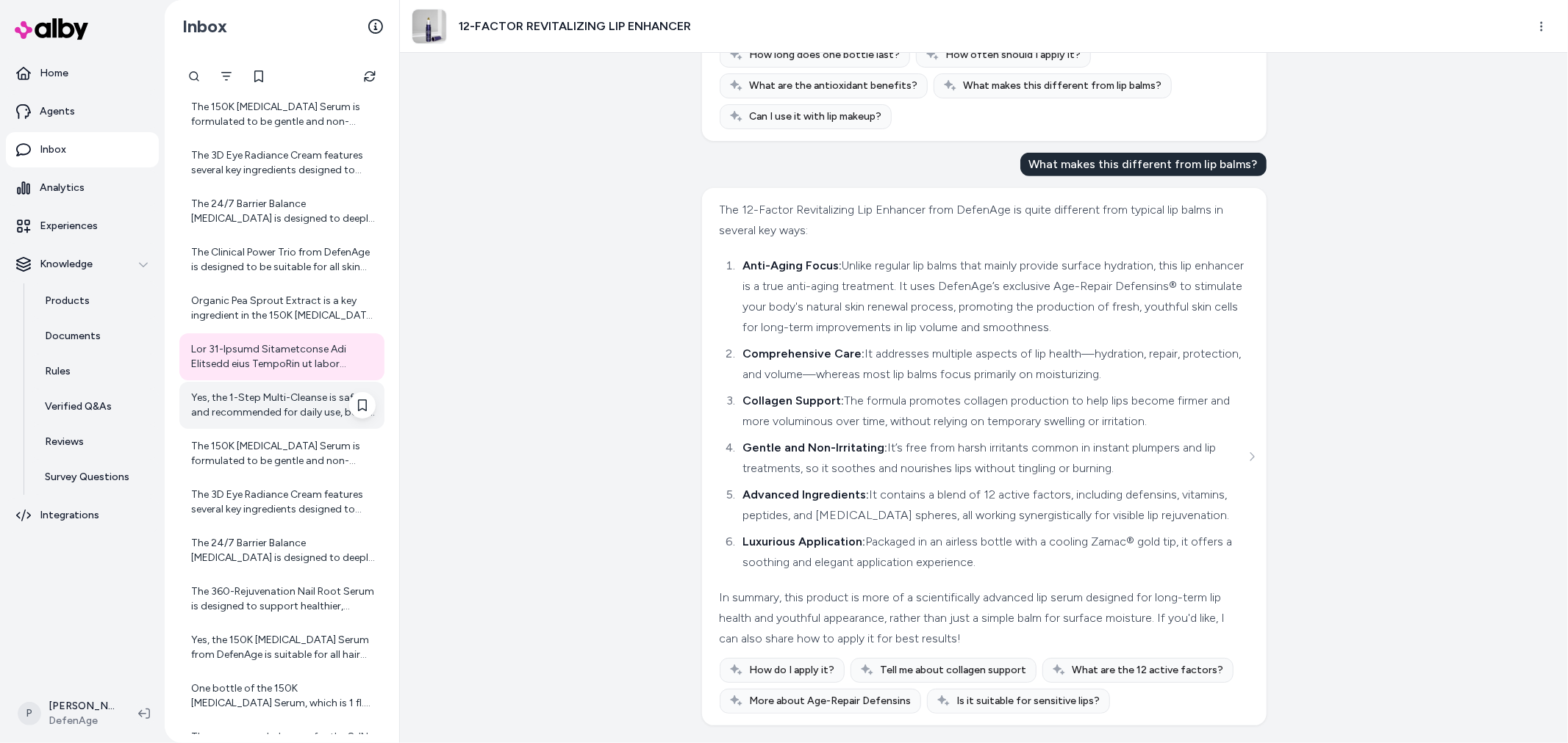
click at [284, 399] on div "Yes, the 1-Step Multi-Cleanse is safe and recommended for daily use, both in th…" at bounding box center [283, 406] width 185 height 30
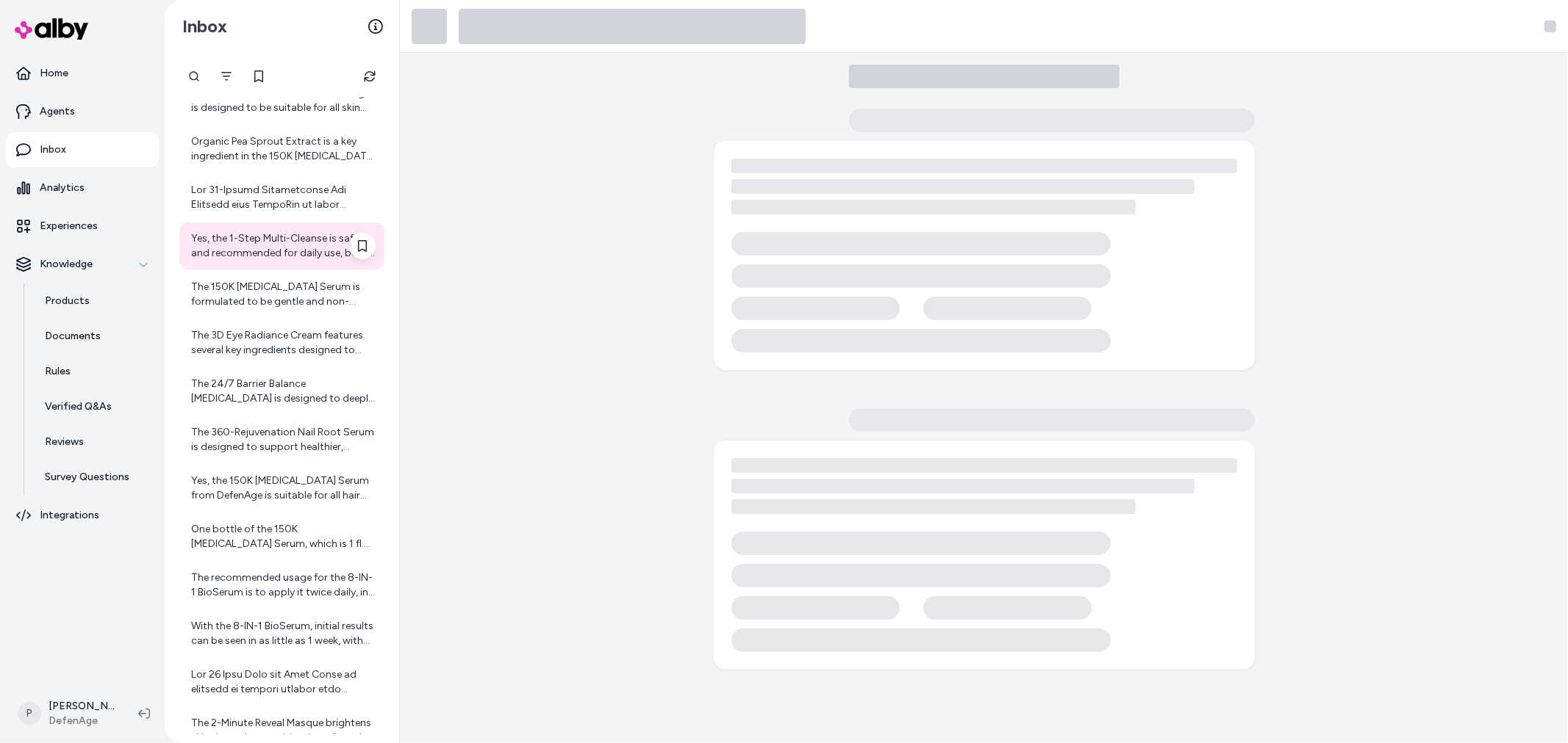
scroll to position [787, 0]
